Goal: Find specific page/section: Find specific page/section

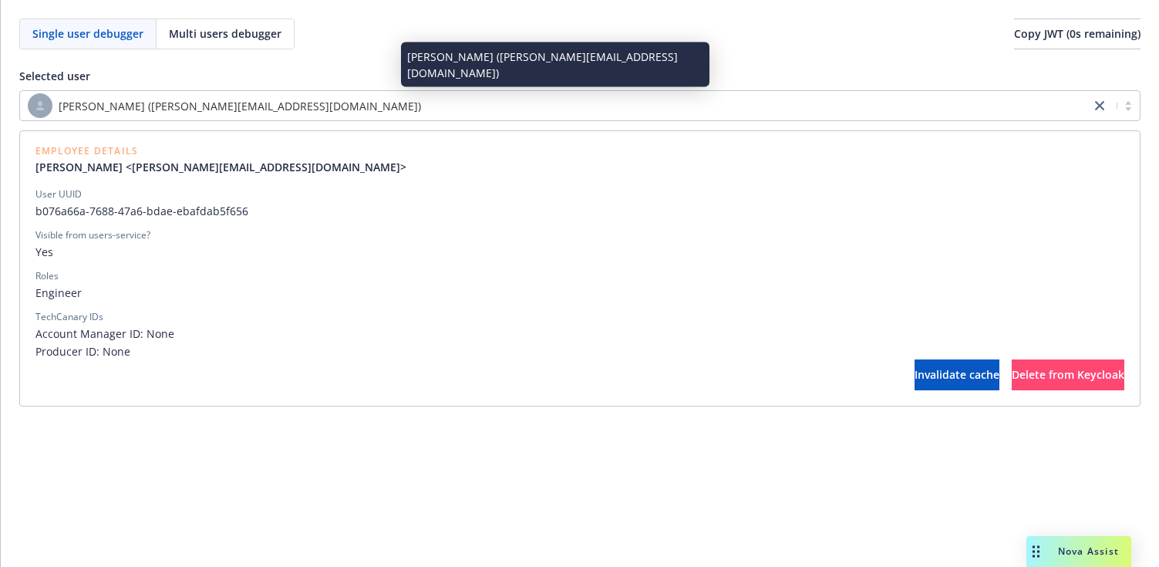
click at [164, 109] on span "[PERSON_NAME] ([PERSON_NAME][EMAIL_ADDRESS][DOMAIN_NAME])" at bounding box center [240, 106] width 362 height 16
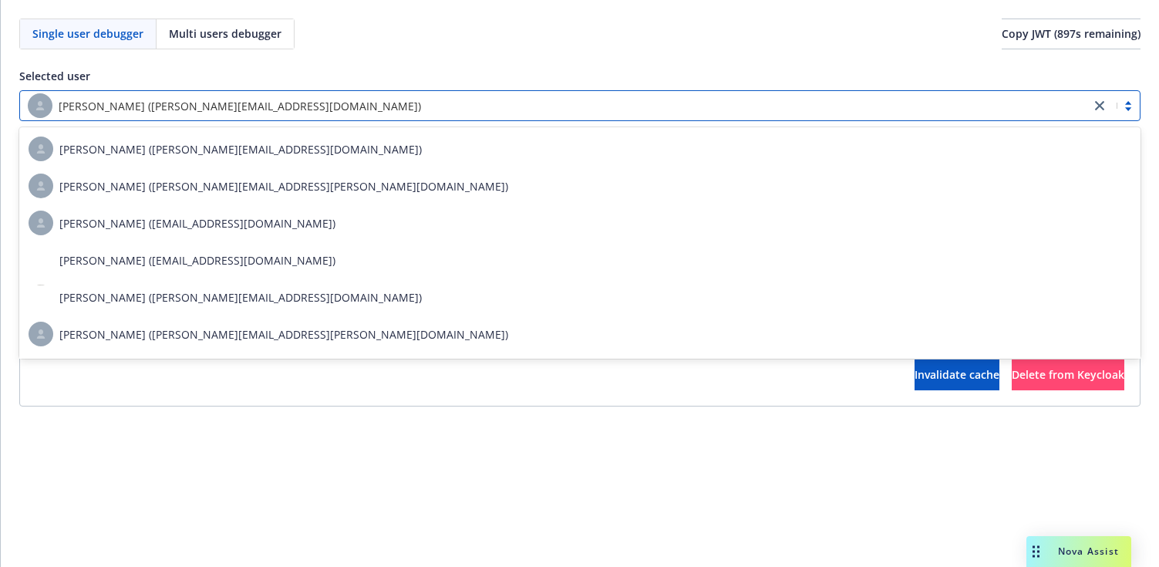
paste input "1f14bf3c-5ea1-476e-8e20-ef2a246af08d"
type input "1f14bf3c-5ea1-476e-8e20-ef2a246af08d"
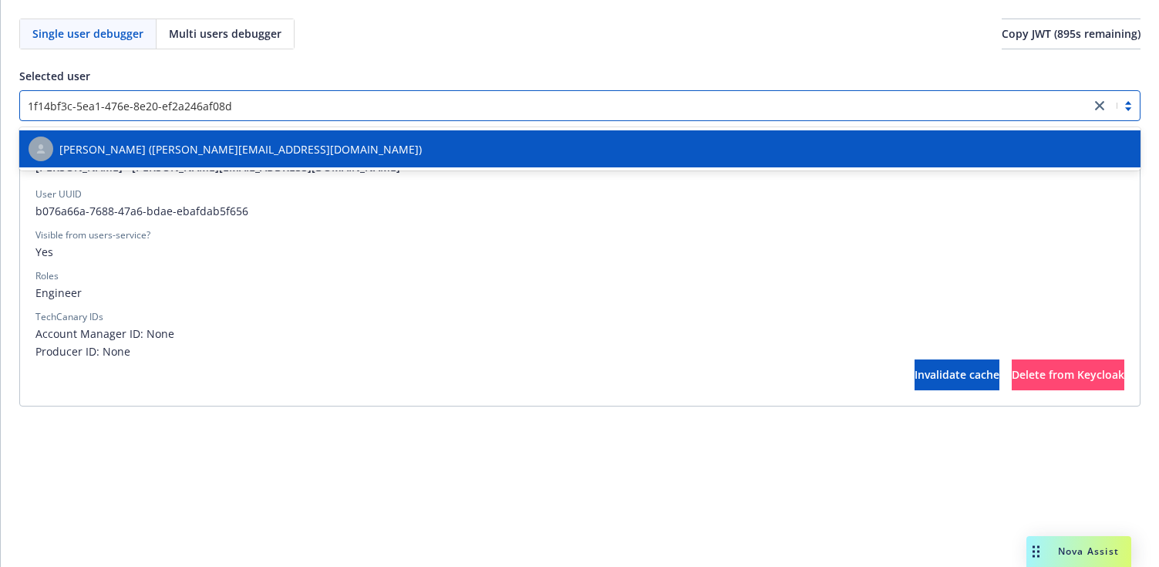
click at [161, 147] on span "[PERSON_NAME] ([PERSON_NAME][EMAIL_ADDRESS][DOMAIN_NAME])" at bounding box center [240, 149] width 362 height 16
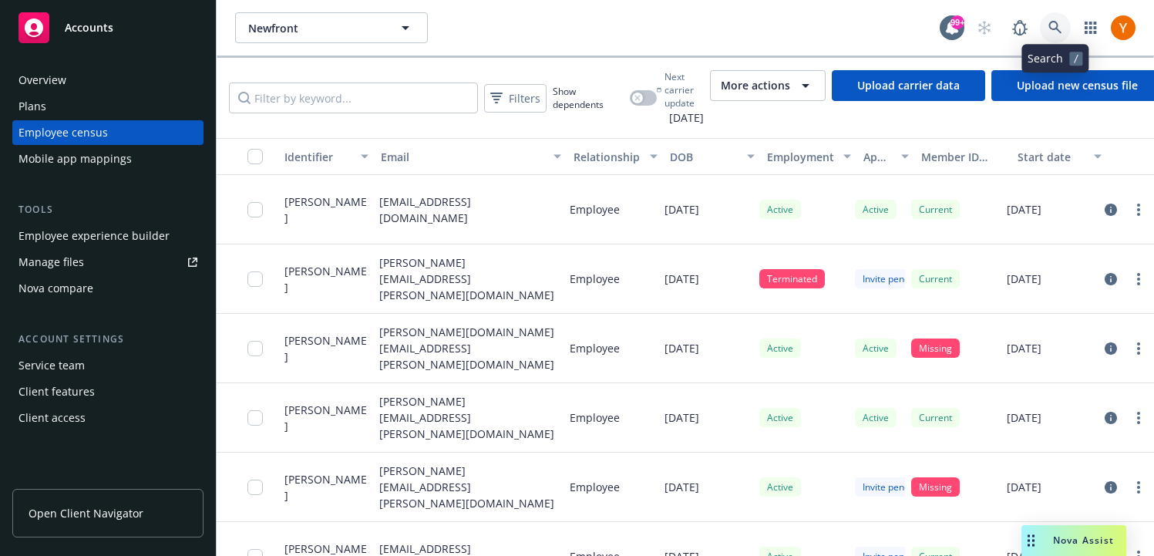
click at [1051, 21] on icon at bounding box center [1056, 28] width 14 height 14
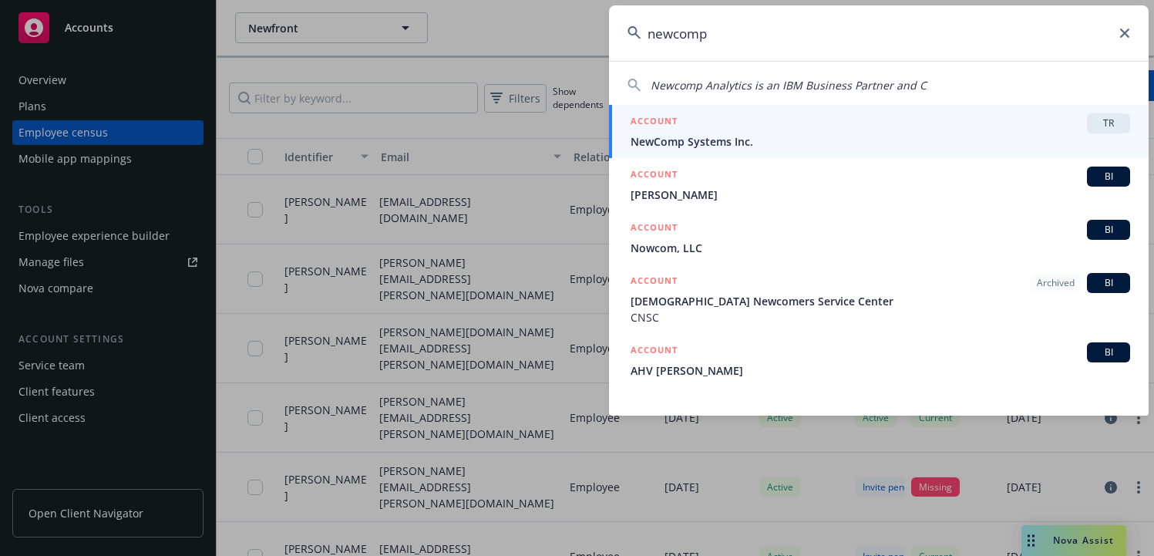
type input "newcomp"
